Goal: Navigation & Orientation: Find specific page/section

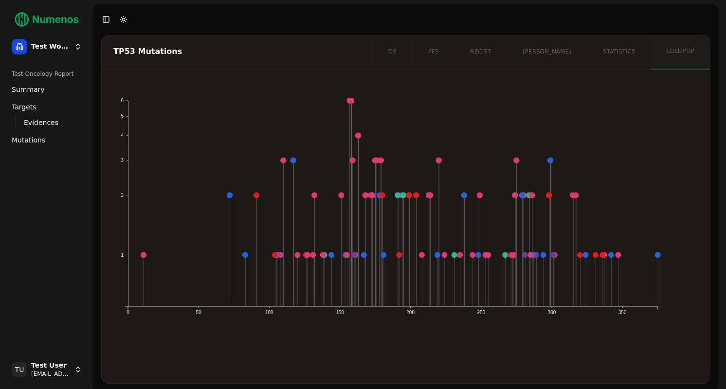
click at [50, 381] on html "Test Workspace Test Oncology Report Summary Targets Evidences Exploration Mutat…" at bounding box center [363, 198] width 726 height 396
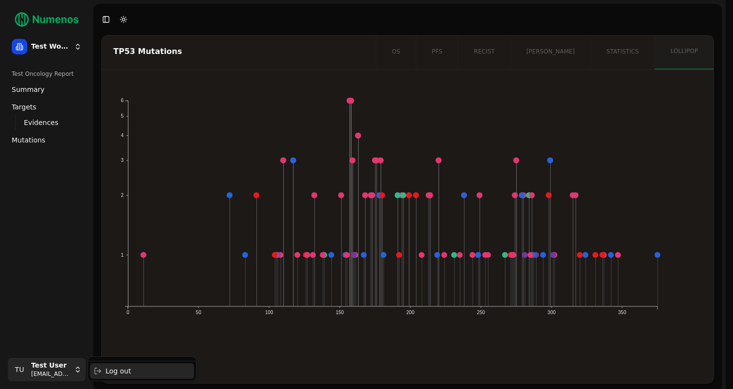
click at [117, 368] on div "Log out" at bounding box center [142, 372] width 104 height 16
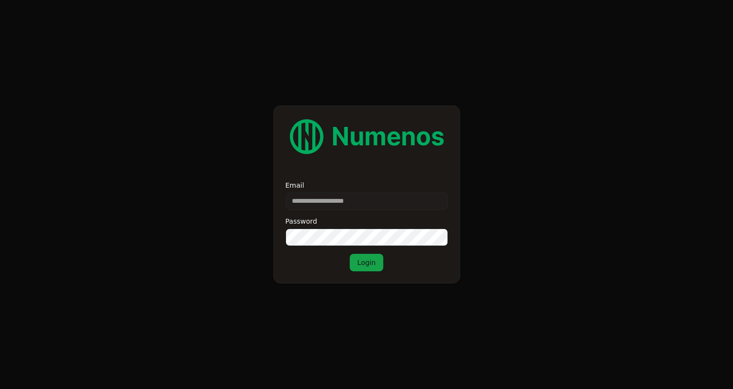
type input "**********"
click at [365, 269] on button "Login" at bounding box center [367, 263] width 34 height 18
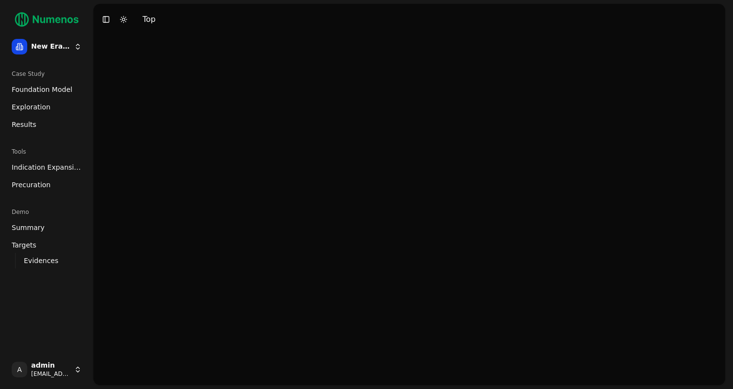
click at [43, 91] on span "Foundation Model" at bounding box center [42, 90] width 61 height 10
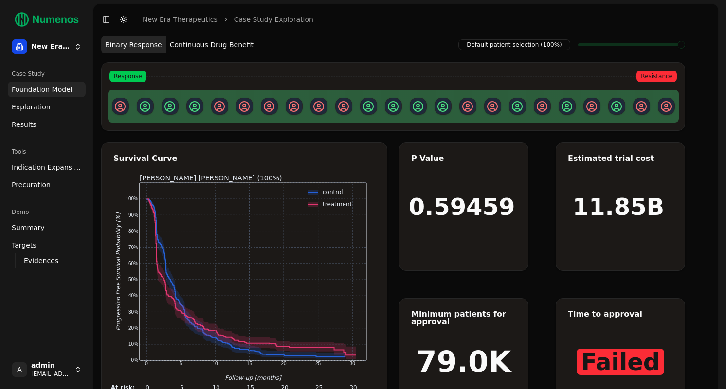
click at [33, 107] on span "Exploration" at bounding box center [31, 107] width 39 height 10
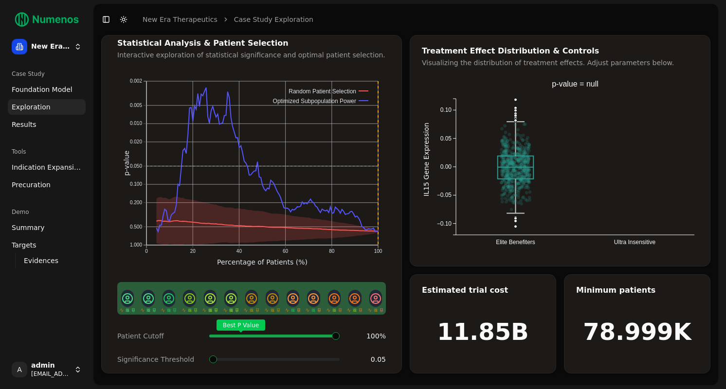
click at [30, 168] on span "Indication Expansion" at bounding box center [47, 168] width 70 height 10
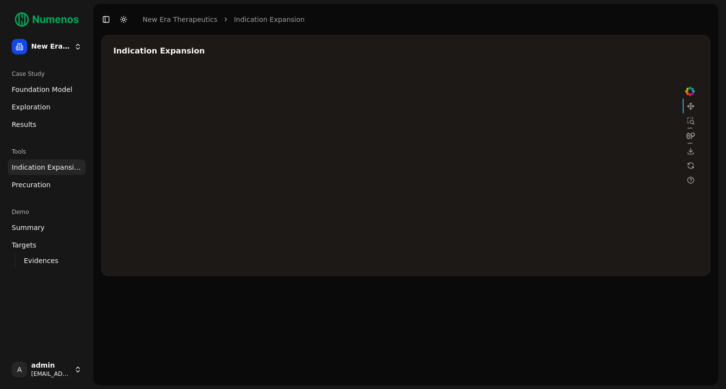
click at [581, 145] on div at bounding box center [405, 167] width 584 height 195
